Goal: Information Seeking & Learning: Find specific page/section

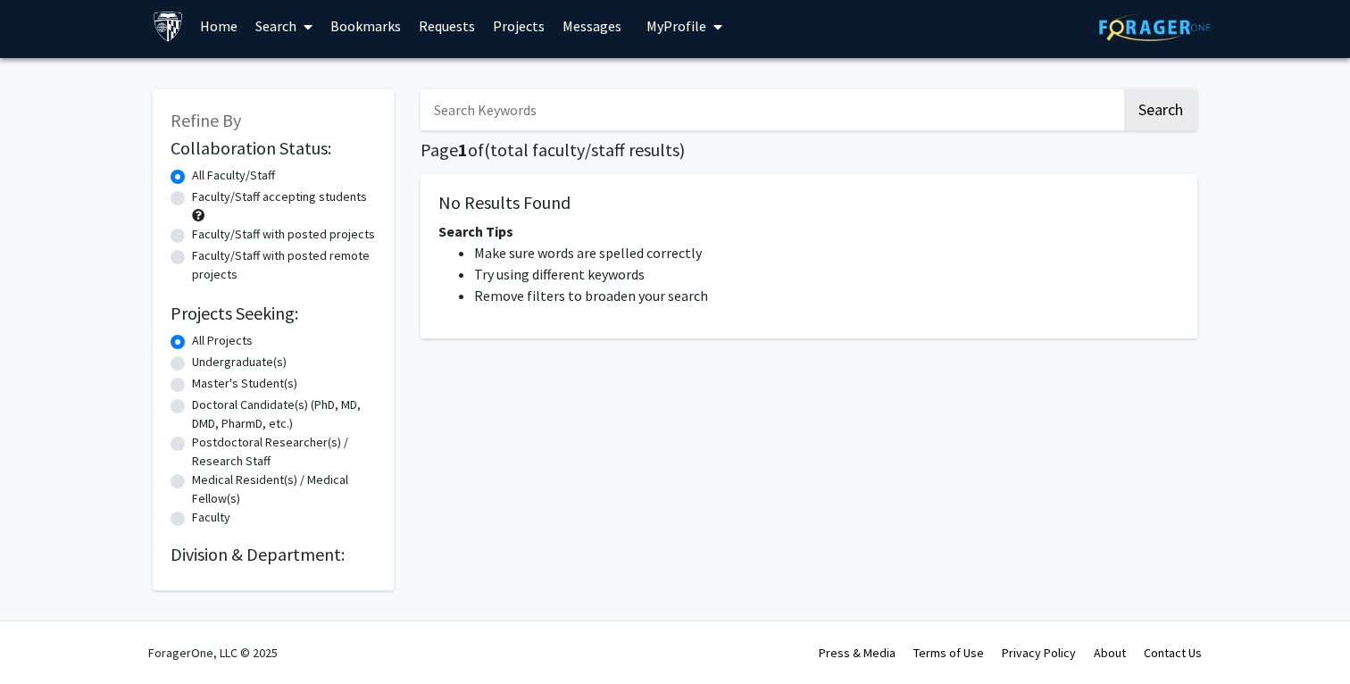
scroll to position [6, 0]
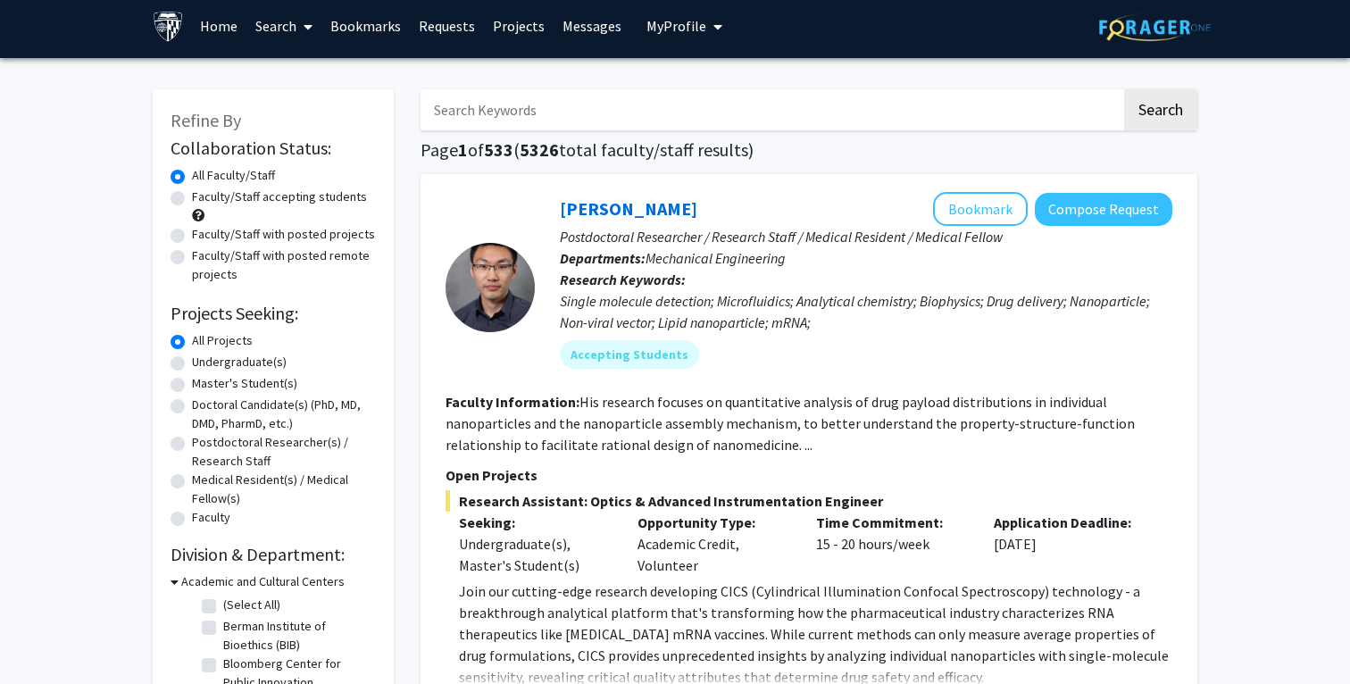
click at [199, 14] on link "Home" at bounding box center [218, 26] width 55 height 63
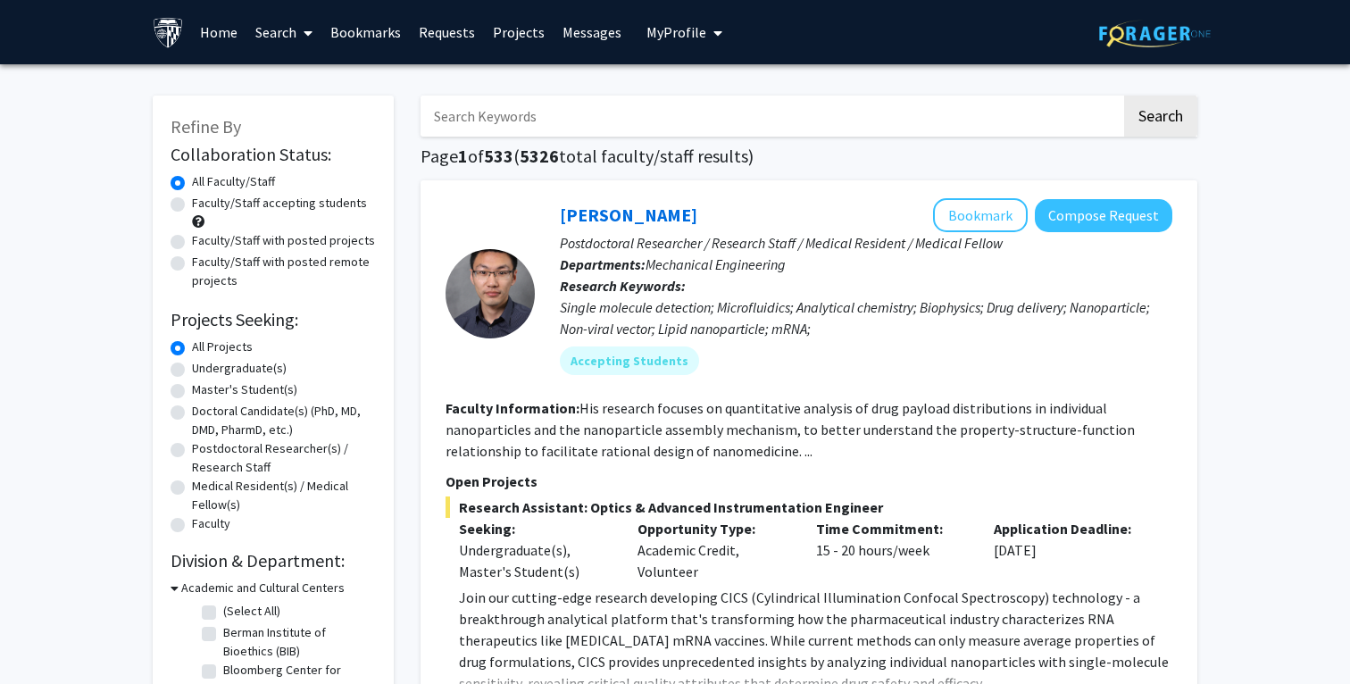
click at [270, 32] on link "Search" at bounding box center [283, 32] width 75 height 63
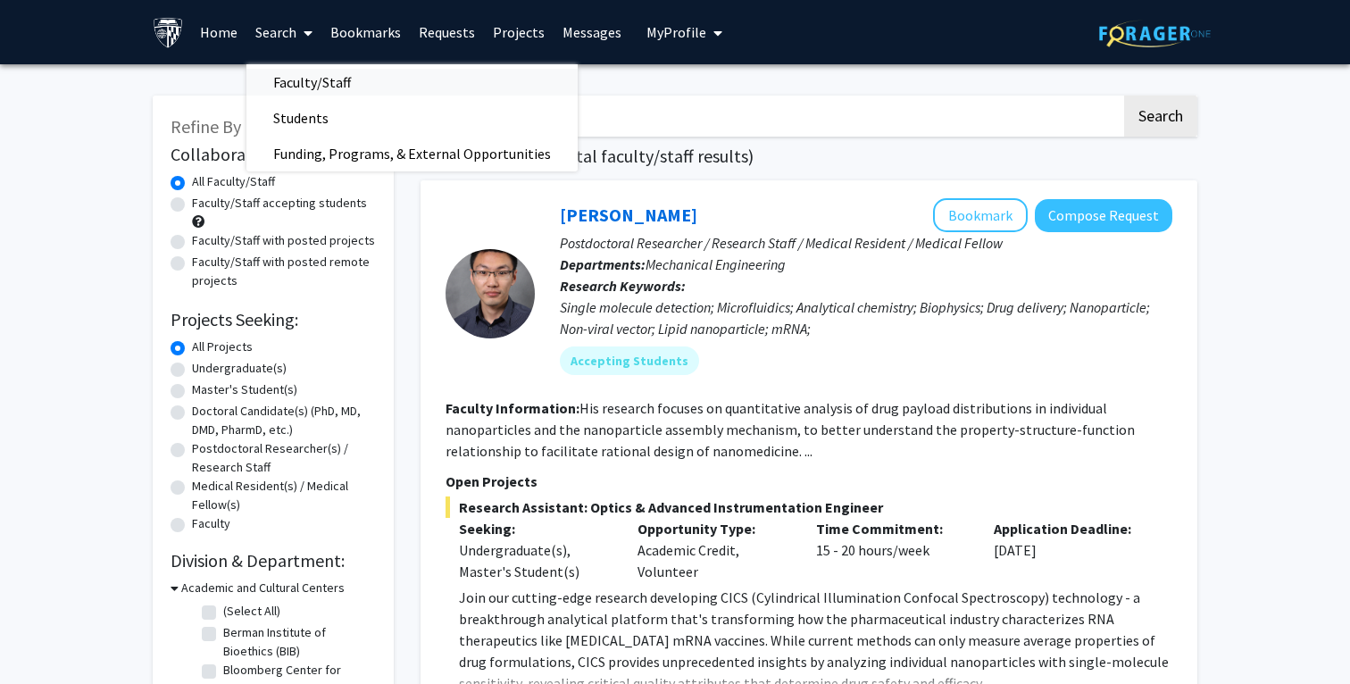
click at [271, 80] on span "Faculty/Staff" at bounding box center [311, 82] width 131 height 36
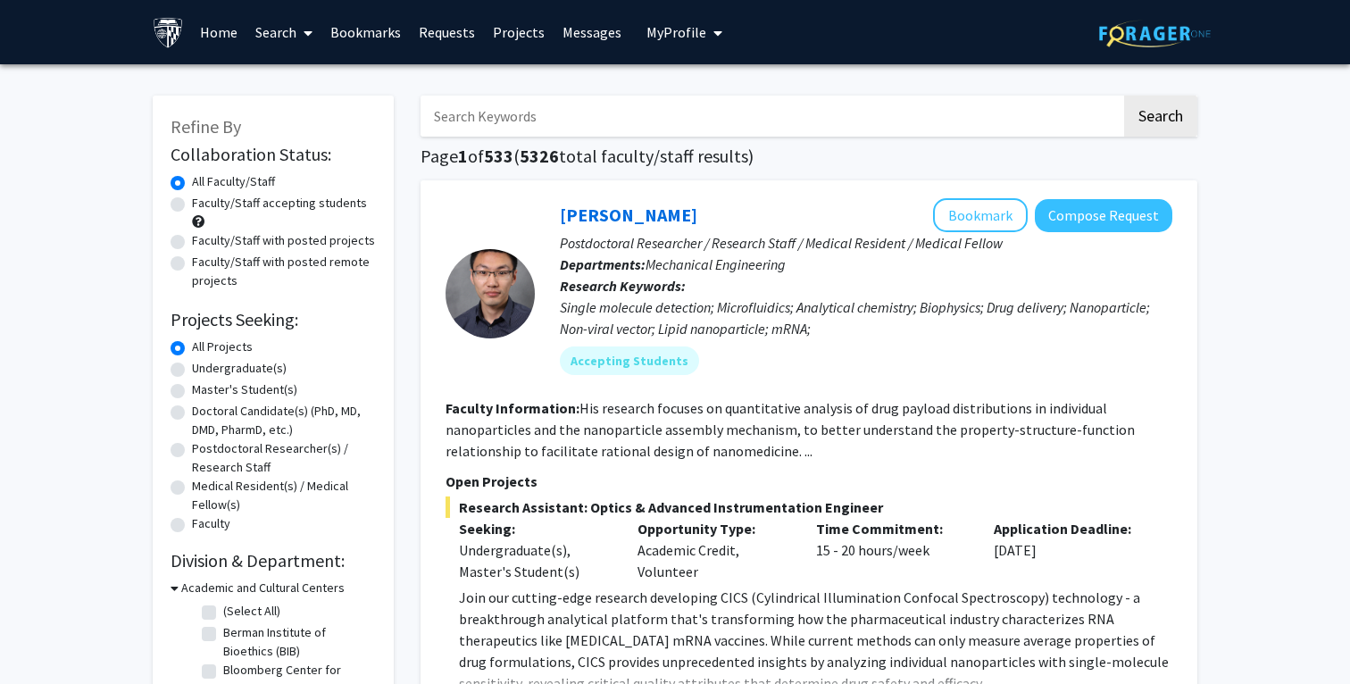
click at [516, 117] on input "Search Keywords" at bounding box center [771, 116] width 701 height 41
click at [1124, 96] on button "Search" at bounding box center [1160, 116] width 73 height 41
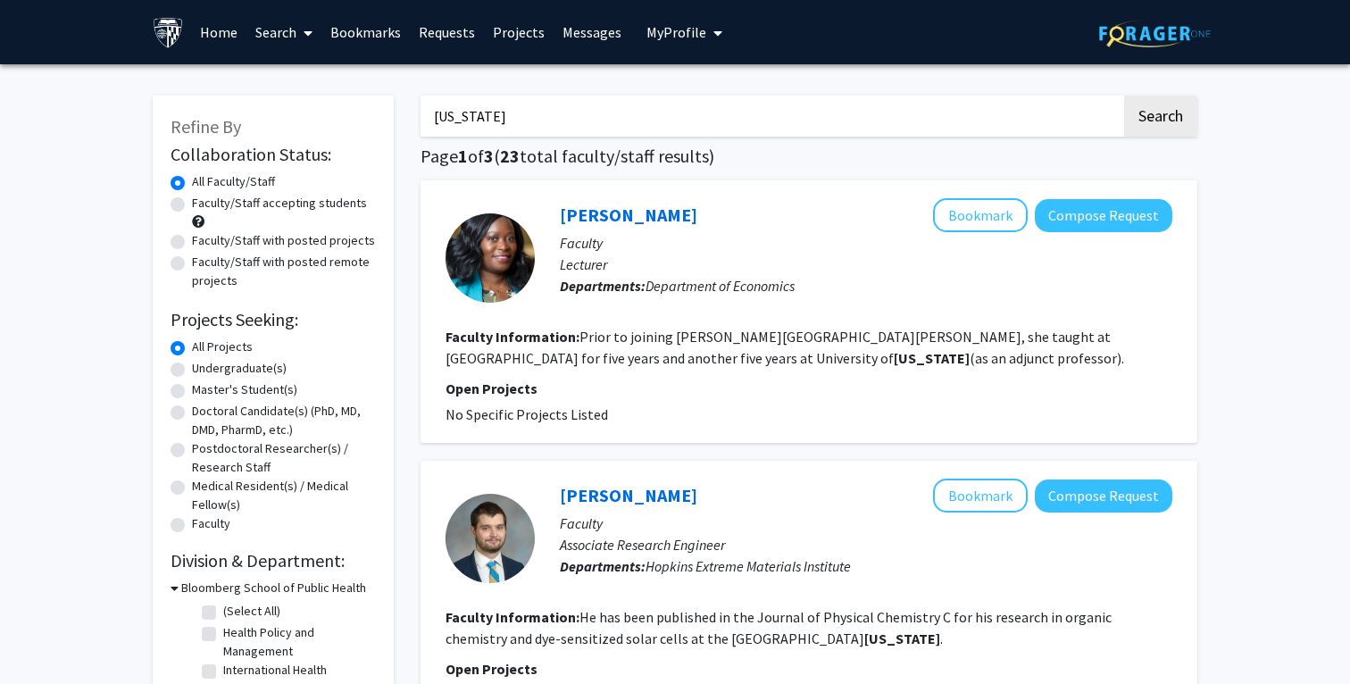
click at [437, 115] on input "[US_STATE]" at bounding box center [771, 116] width 701 height 41
type input "[GEOGRAPHIC_DATA][US_STATE]"
click at [1124, 96] on button "Search" at bounding box center [1160, 116] width 73 height 41
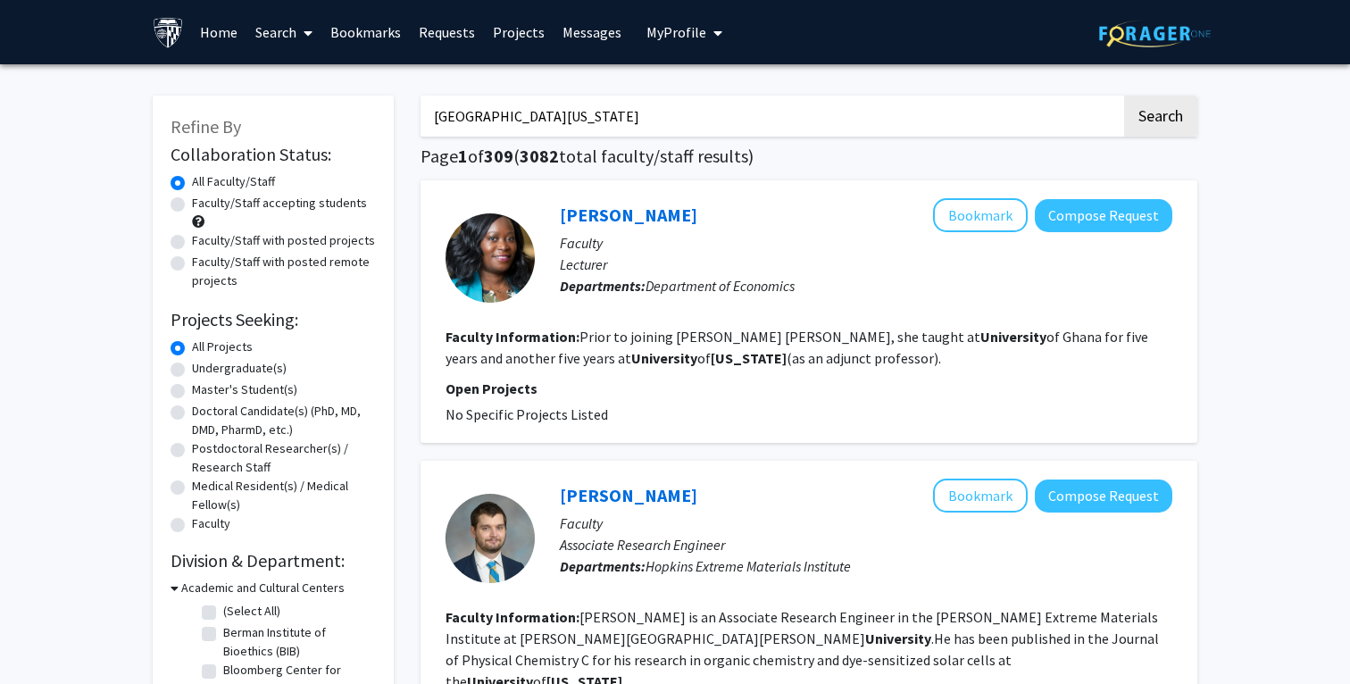
click at [171, 38] on img at bounding box center [168, 32] width 31 height 31
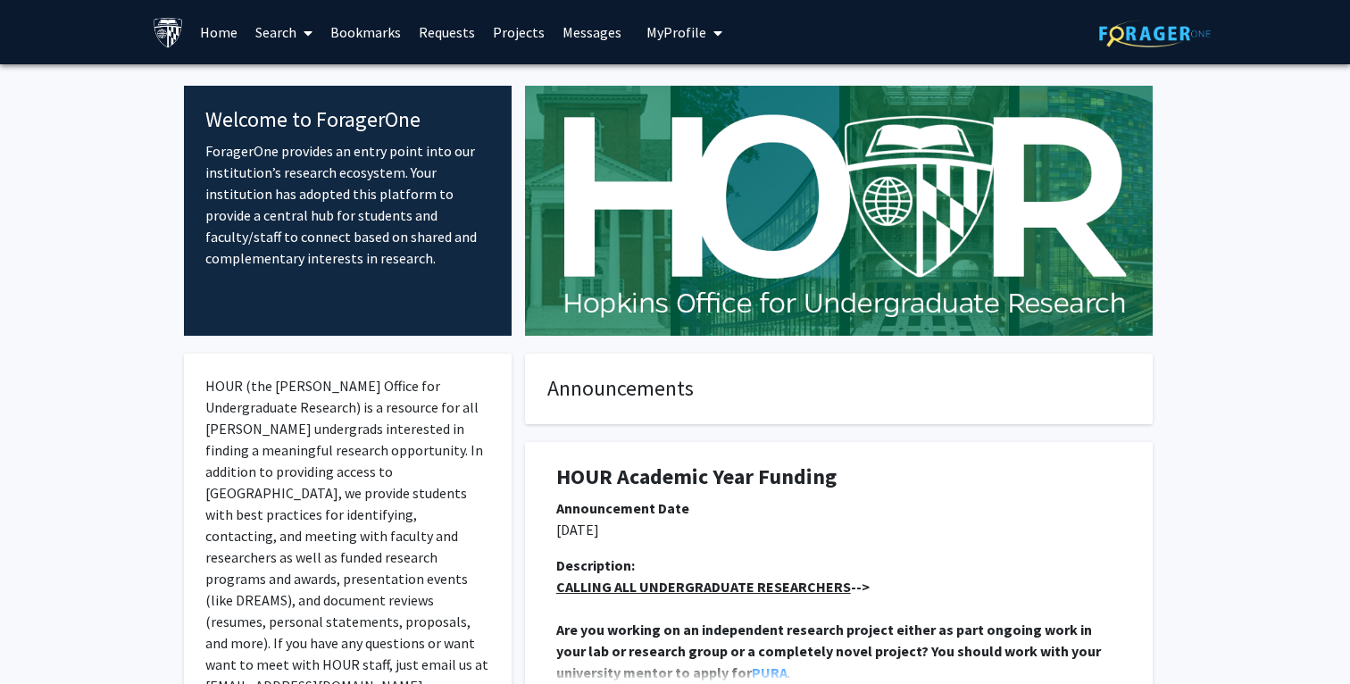
click at [172, 29] on img at bounding box center [168, 32] width 31 height 31
click at [663, 34] on span "My Profile" at bounding box center [676, 32] width 60 height 18
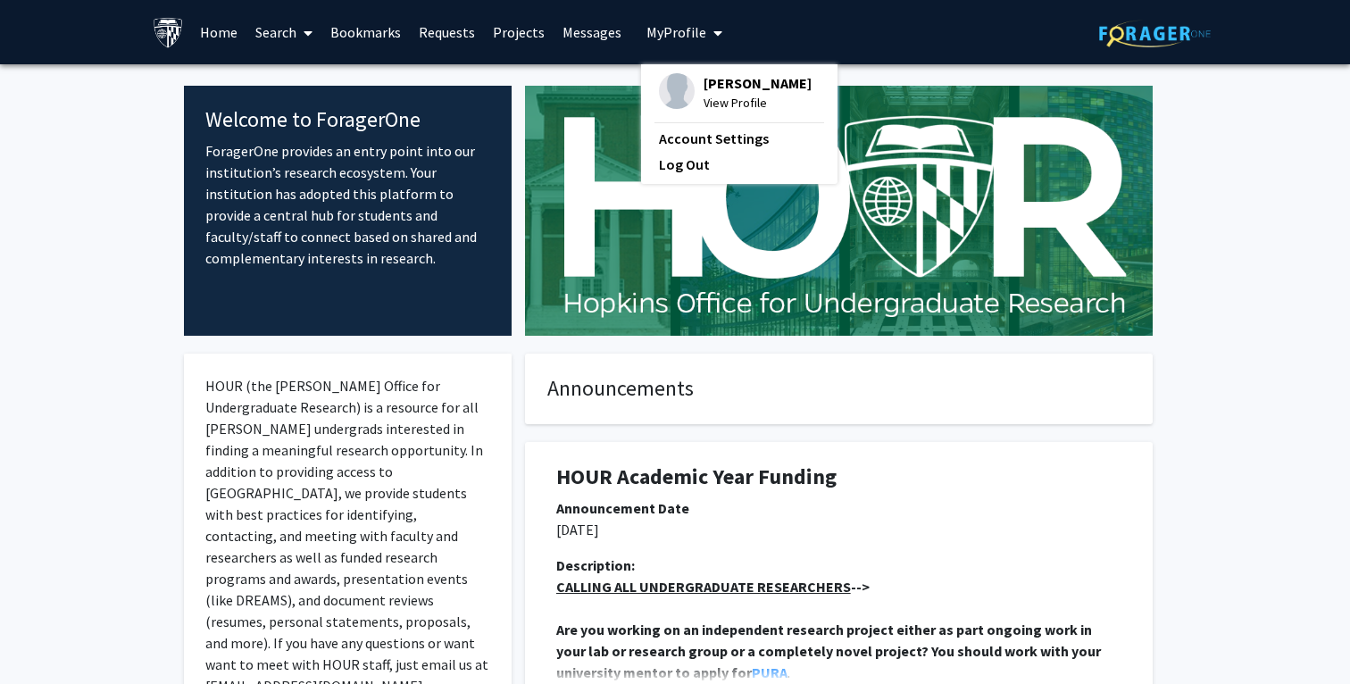
click at [786, 34] on div "Skip navigation Home Search Bookmarks Requests Projects Messages My Profile [PE…" at bounding box center [674, 32] width 1071 height 64
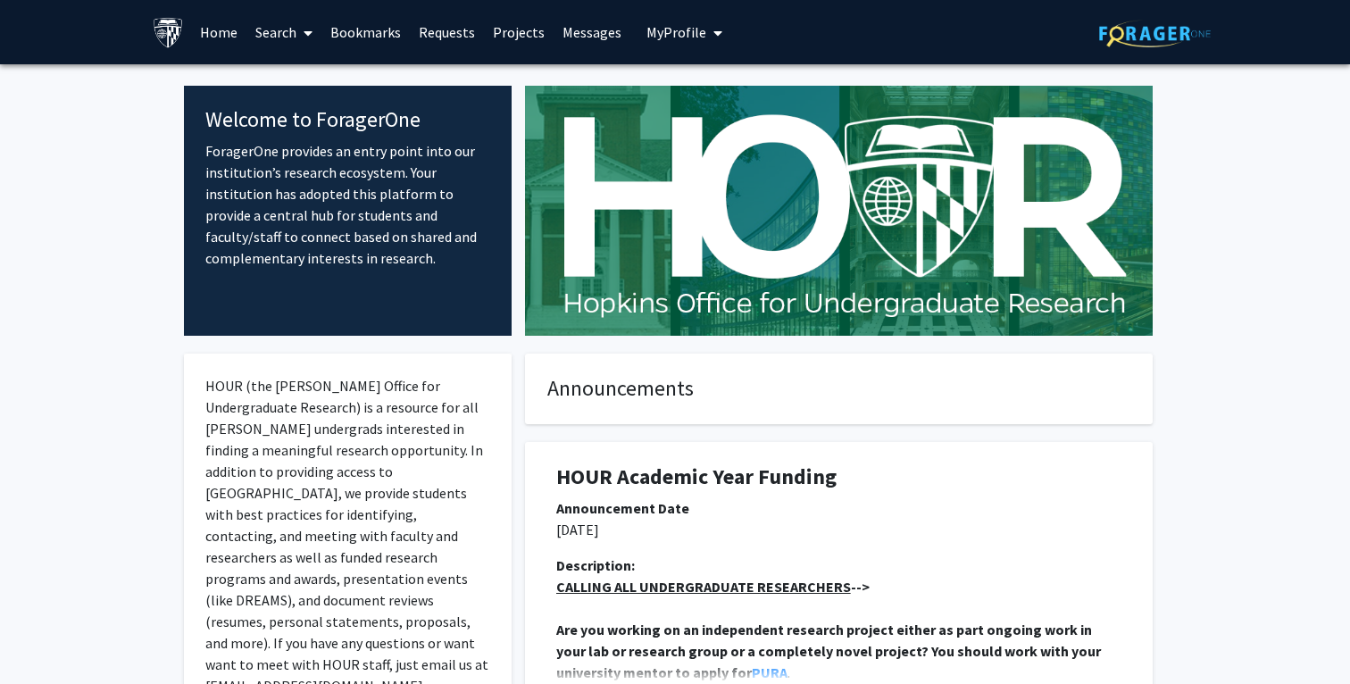
click at [293, 24] on link "Search" at bounding box center [283, 32] width 75 height 63
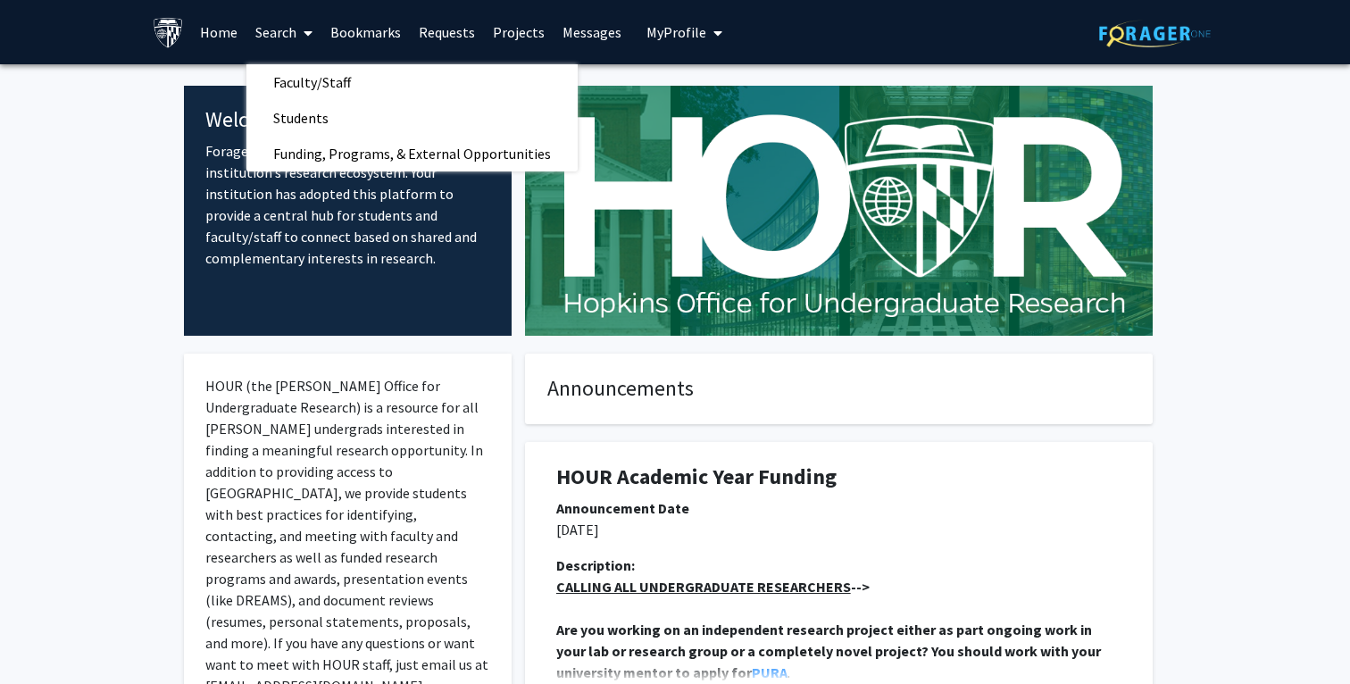
click at [298, 27] on span at bounding box center [304, 33] width 16 height 63
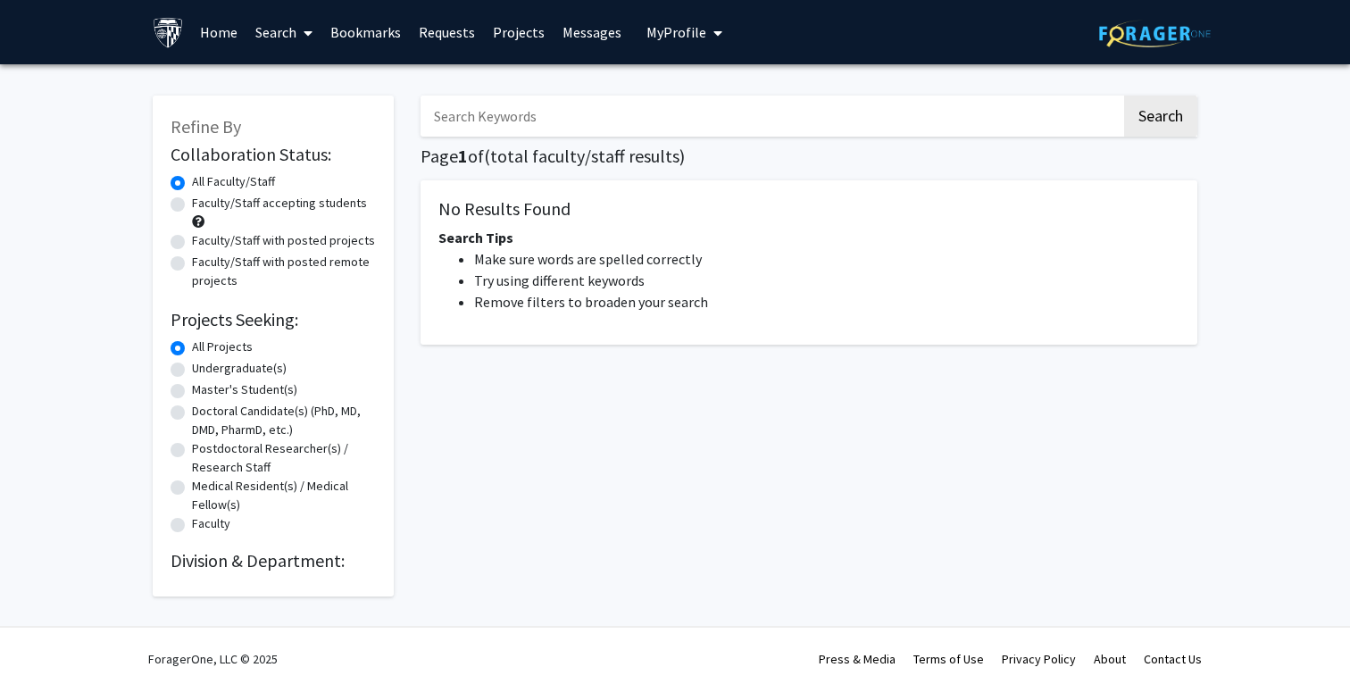
click at [592, 118] on input "Search Keywords" at bounding box center [771, 116] width 701 height 41
